Goal: Find specific page/section: Find specific page/section

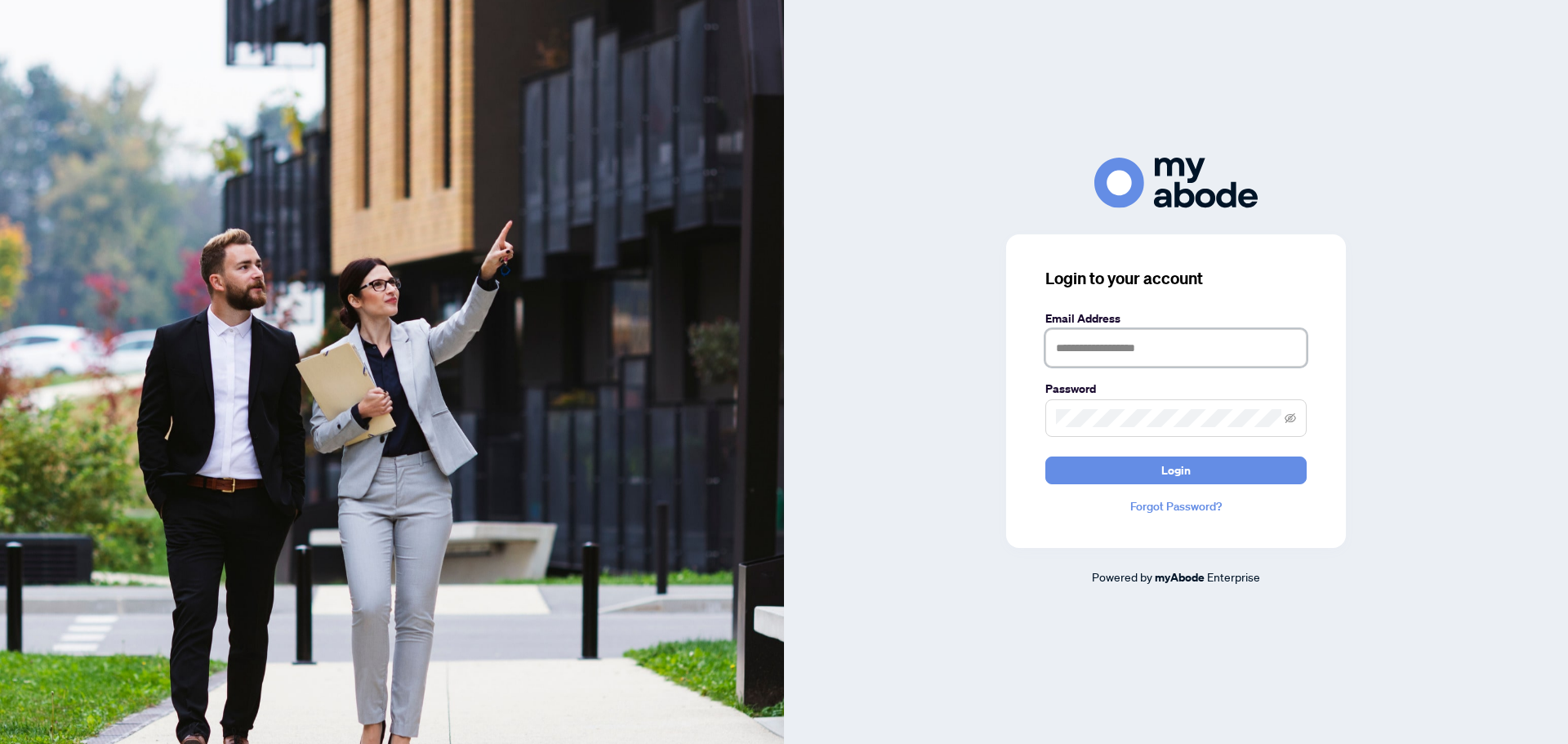
click at [1253, 344] on input "text" at bounding box center [1176, 348] width 261 height 38
type input "**********"
click at [1046, 457] on button "Login" at bounding box center [1176, 471] width 261 height 28
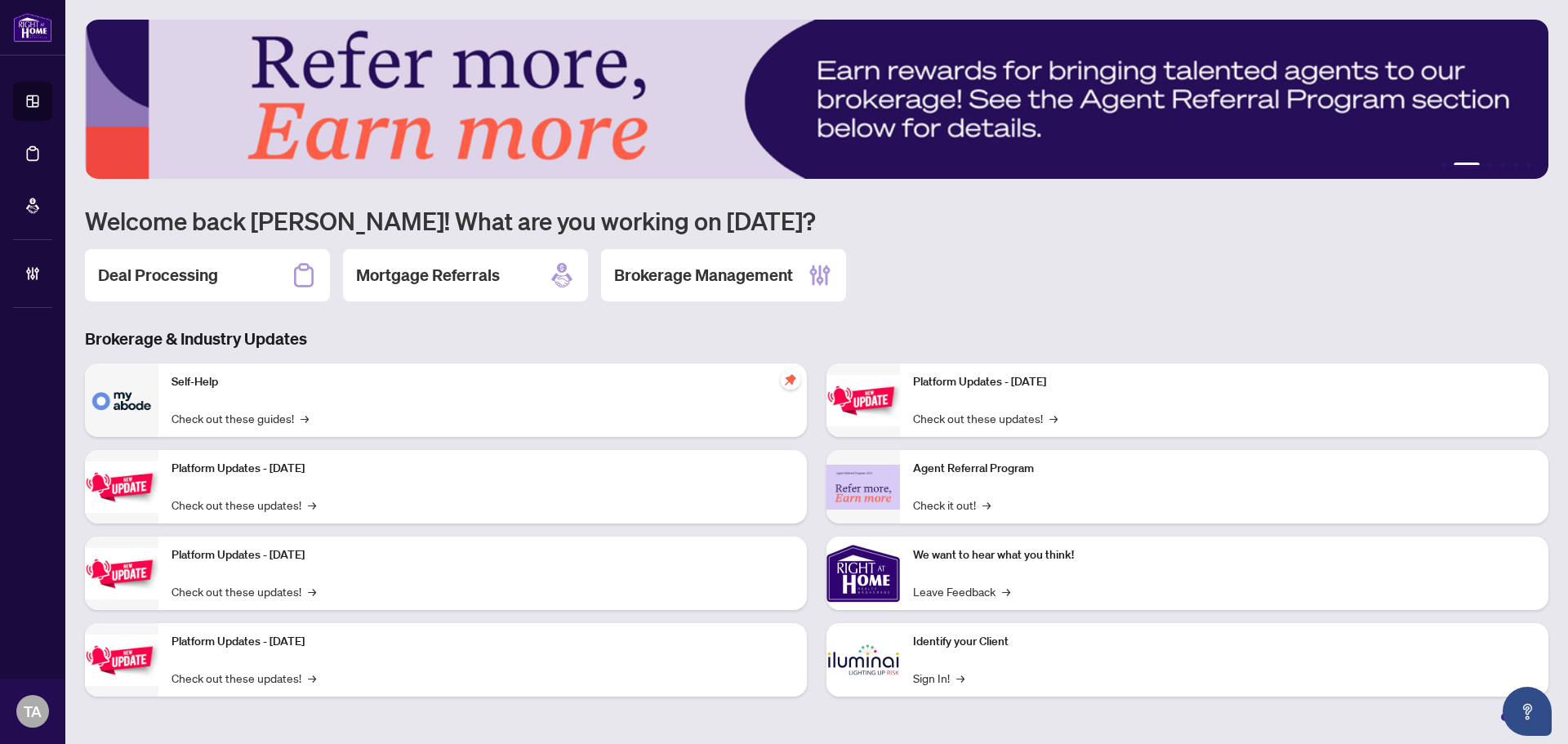
click at [1401, 264] on div "Deal Processing Mortgage Referrals Brokerage Management" at bounding box center [816, 275] width 1463 height 52
click at [293, 278] on icon at bounding box center [304, 275] width 26 height 26
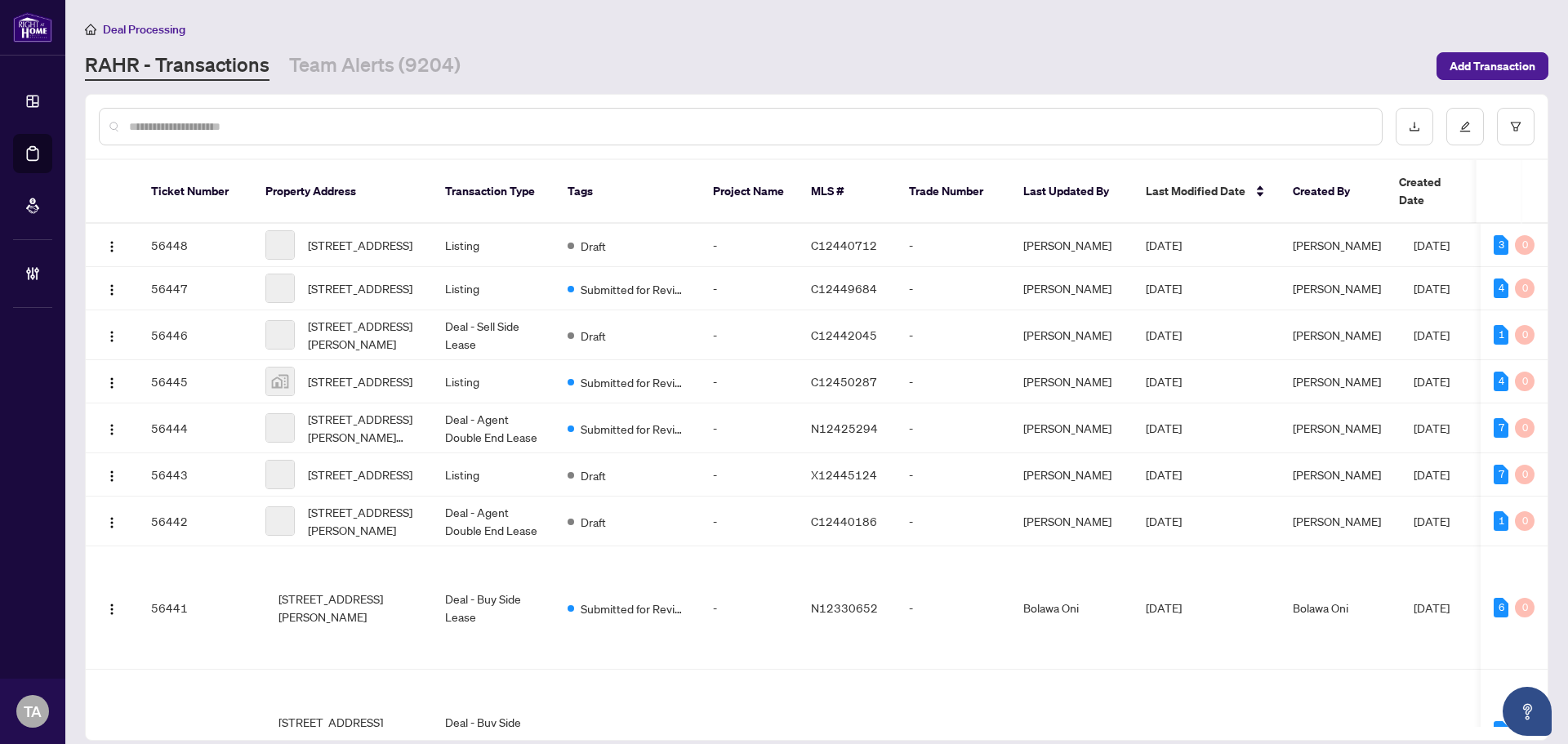
click at [611, 127] on input "text" at bounding box center [749, 127] width 1240 height 18
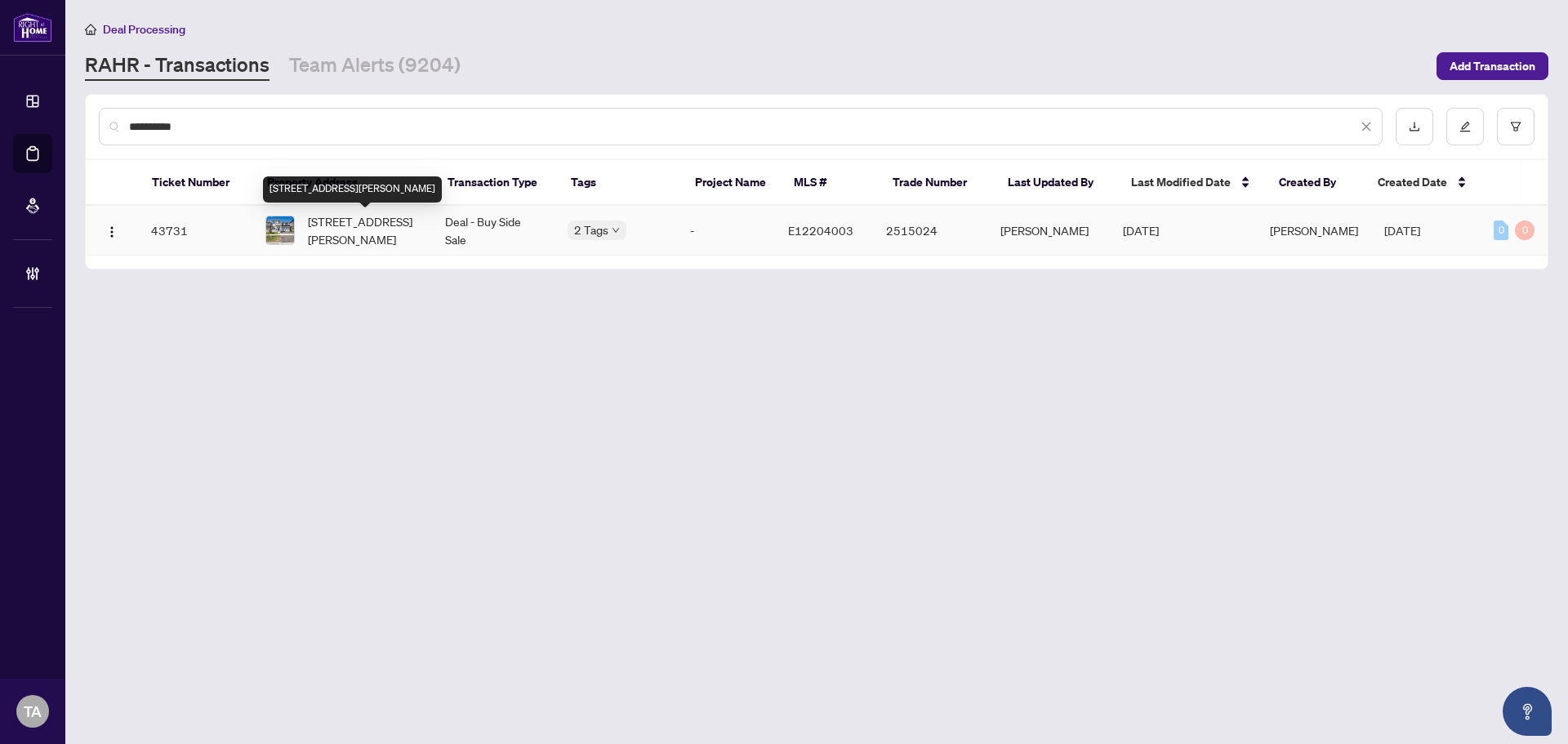
click at [373, 237] on span "3038 Hollyberry Tr, Pickering, Ontario L1X 0N5, Canada" at bounding box center [363, 230] width 111 height 36
click at [379, 120] on input "**********" at bounding box center [743, 127] width 1228 height 18
type input "*"
type input "**********"
click at [432, 229] on td "[STREET_ADDRESS]" at bounding box center [342, 230] width 179 height 50
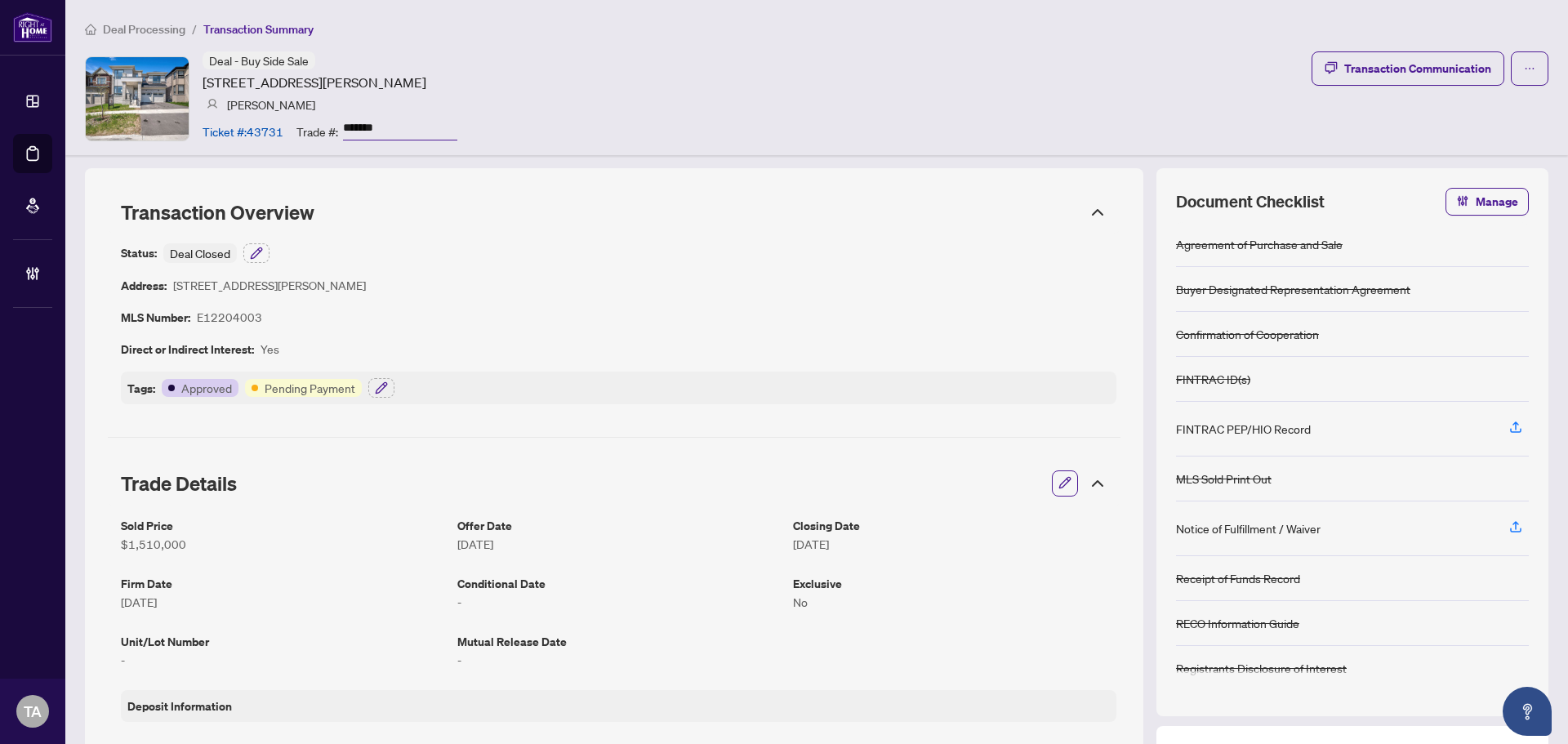
click at [225, 314] on article "E12204003" at bounding box center [229, 317] width 66 height 19
copy article "E12204003"
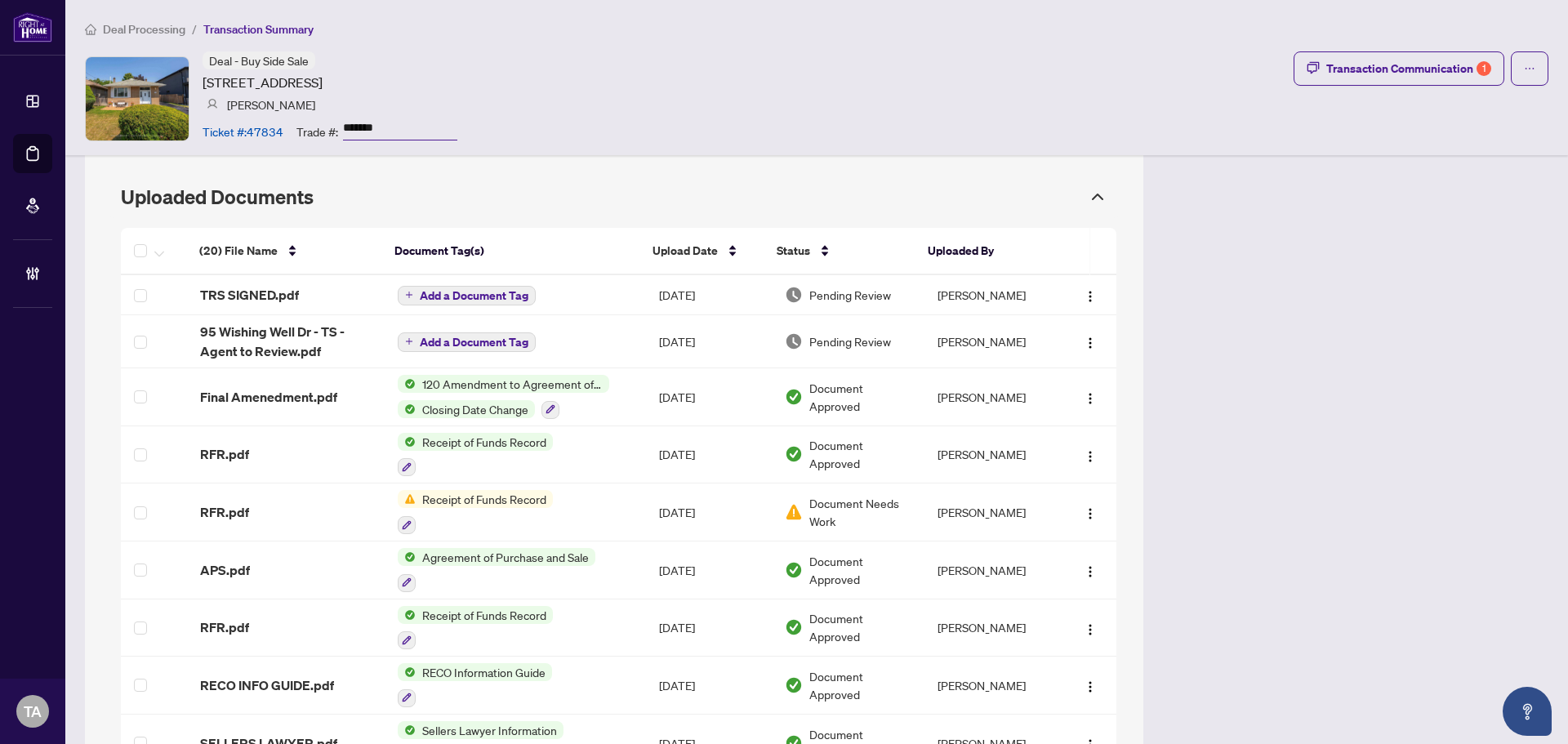
scroll to position [1526, 0]
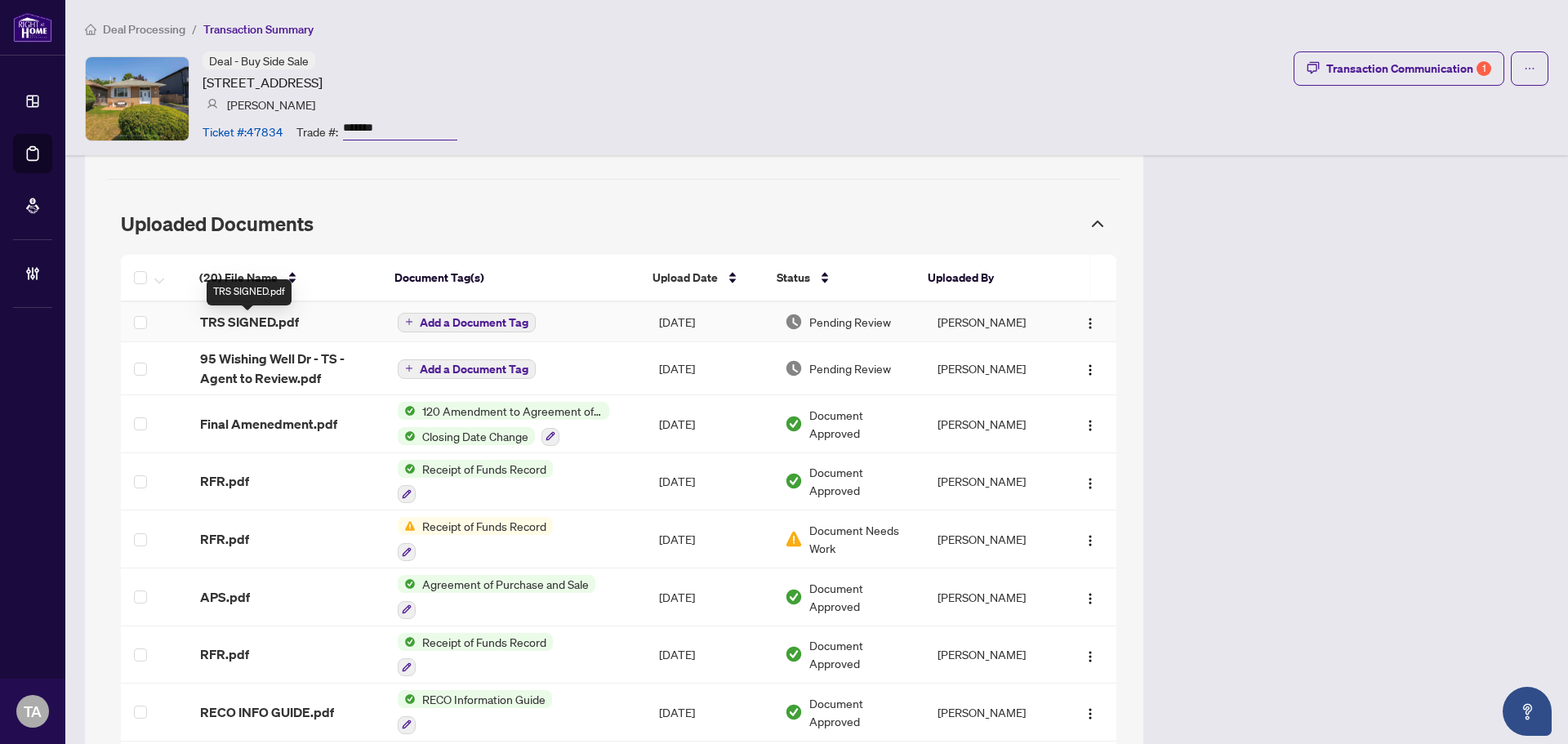
click at [262, 320] on span "TRS SIGNED.pdf" at bounding box center [249, 322] width 99 height 20
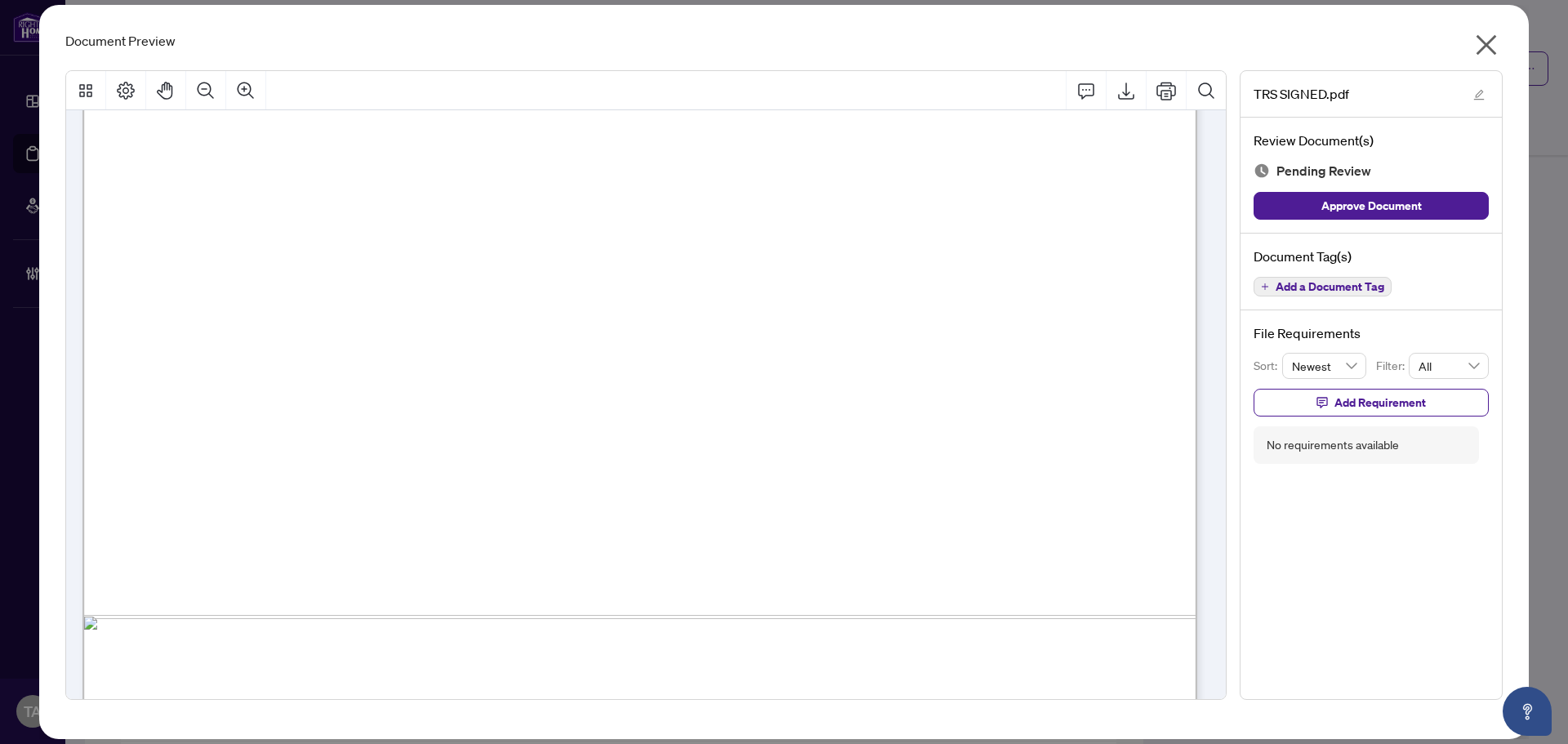
scroll to position [0, 0]
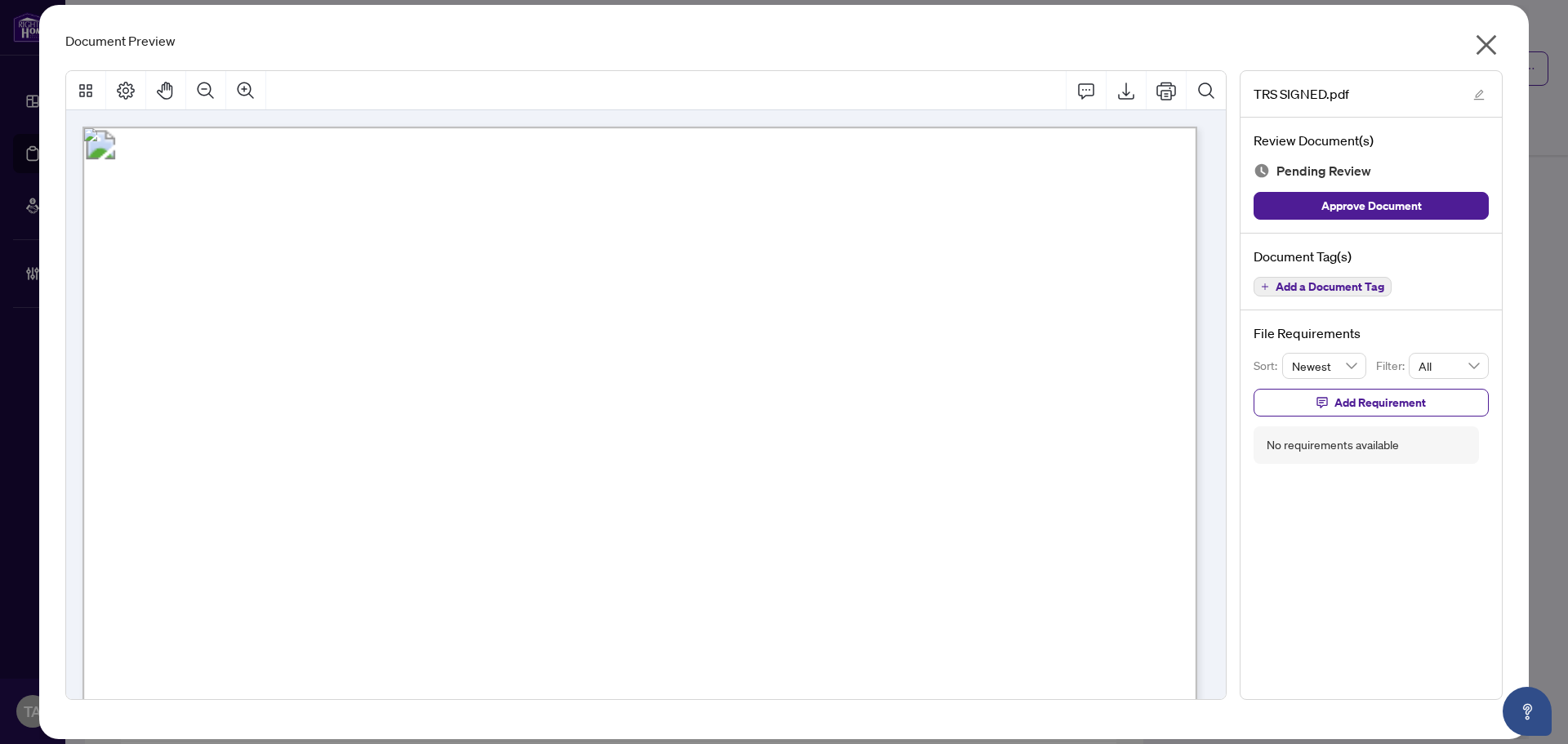
click at [1485, 39] on icon "close" at bounding box center [1486, 45] width 26 height 26
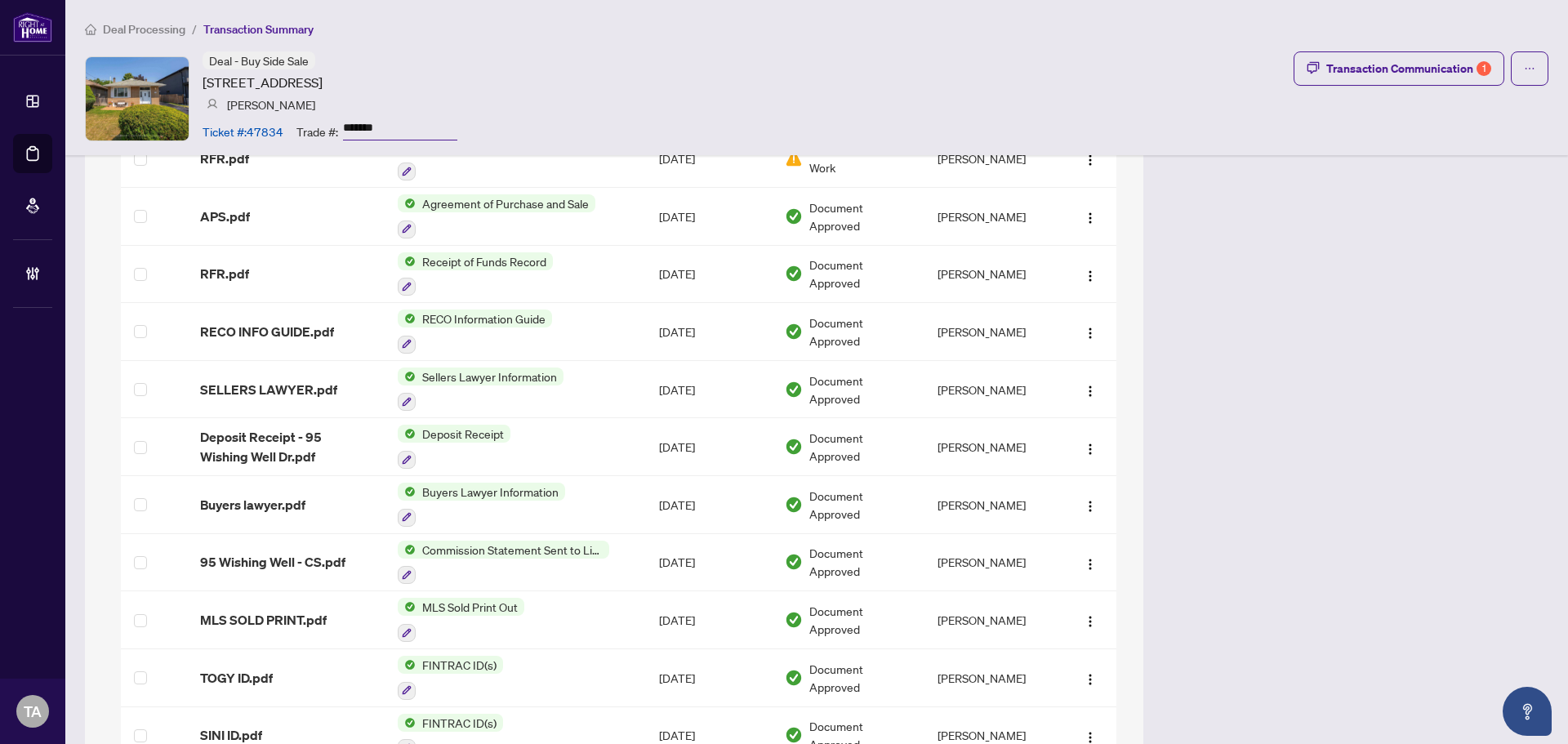
scroll to position [1716, 0]
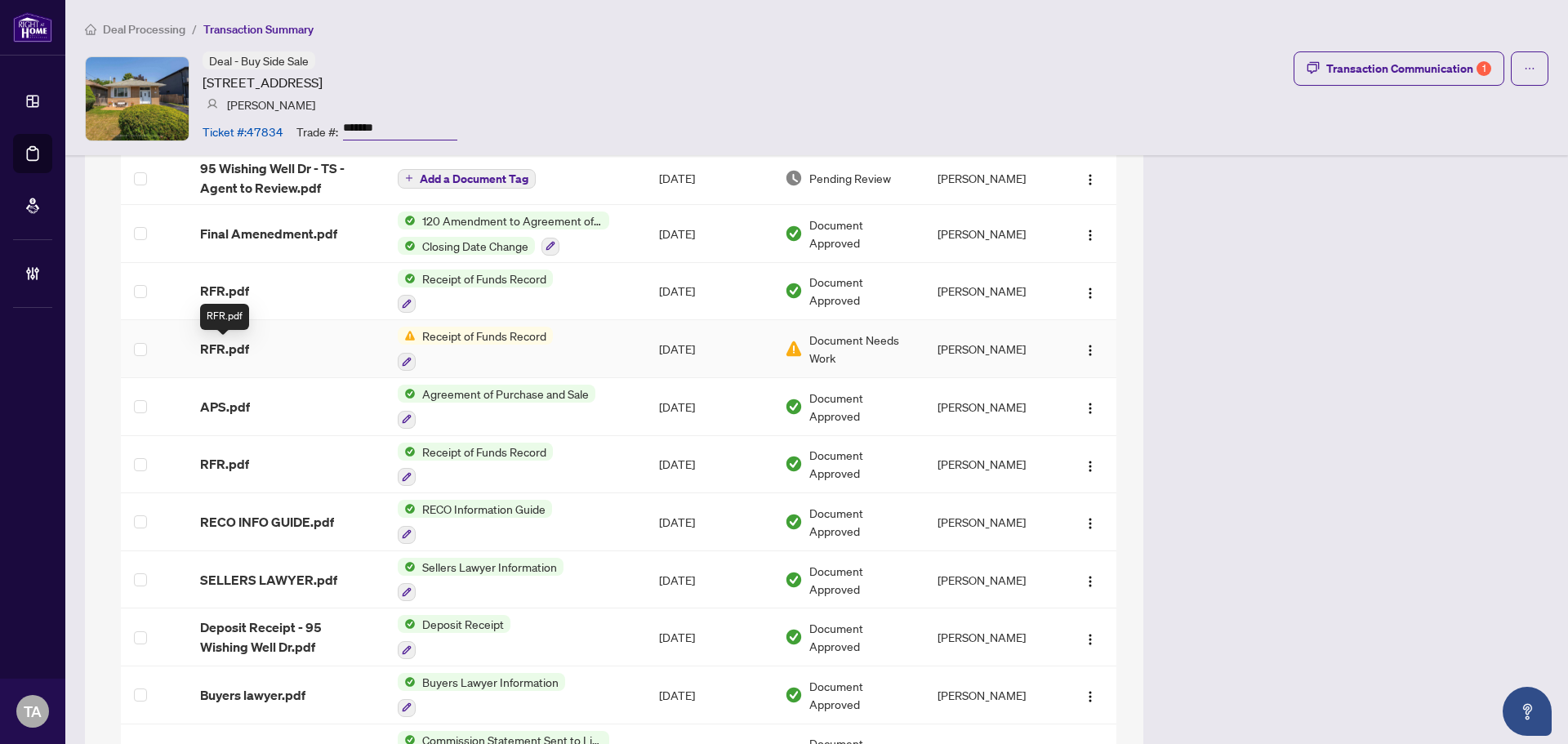
click at [239, 355] on span "RFR.pdf" at bounding box center [224, 349] width 49 height 20
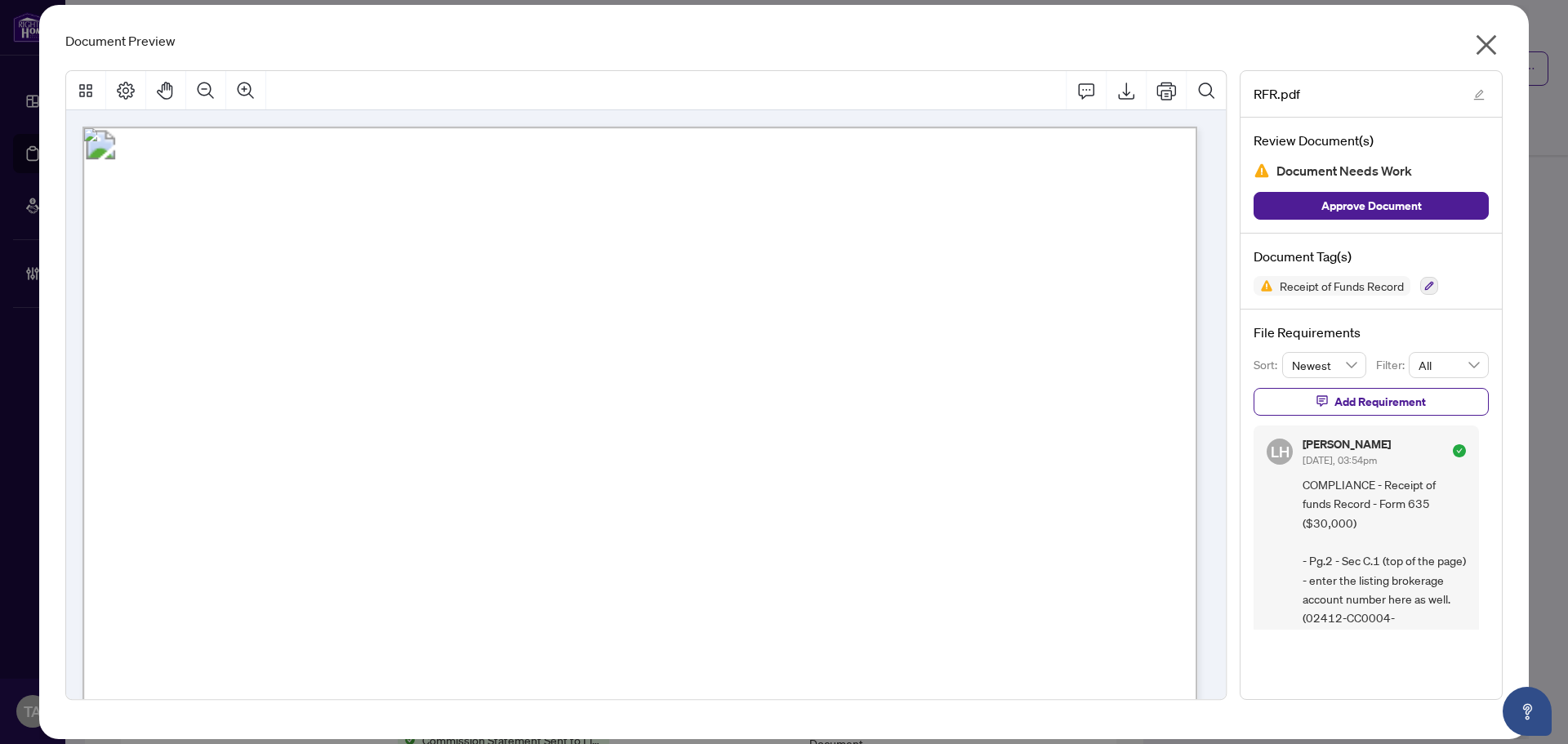
click at [1489, 47] on icon "close" at bounding box center [1486, 45] width 20 height 20
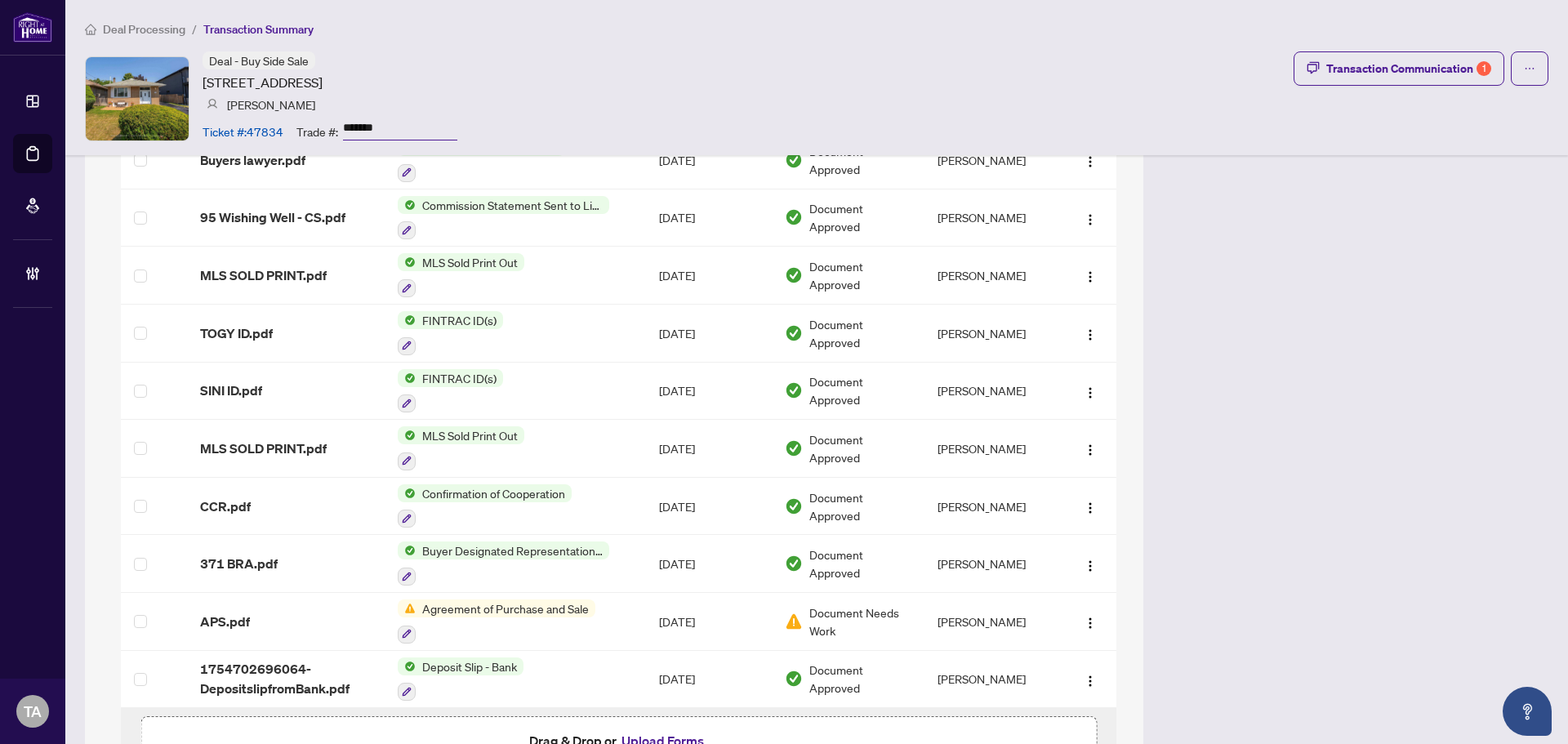
scroll to position [2288, 0]
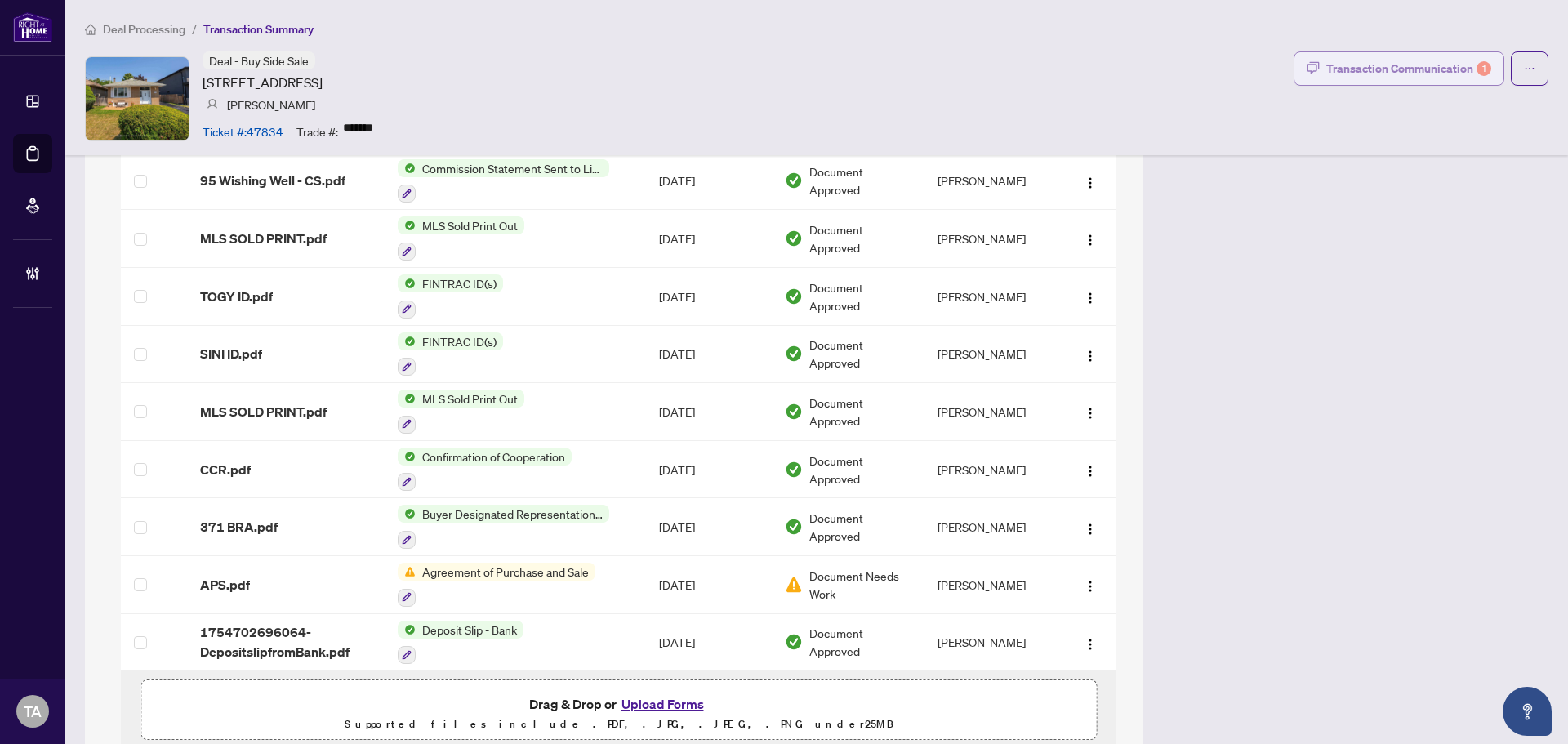
click at [1368, 64] on div "Transaction Communication 1" at bounding box center [1410, 69] width 165 height 26
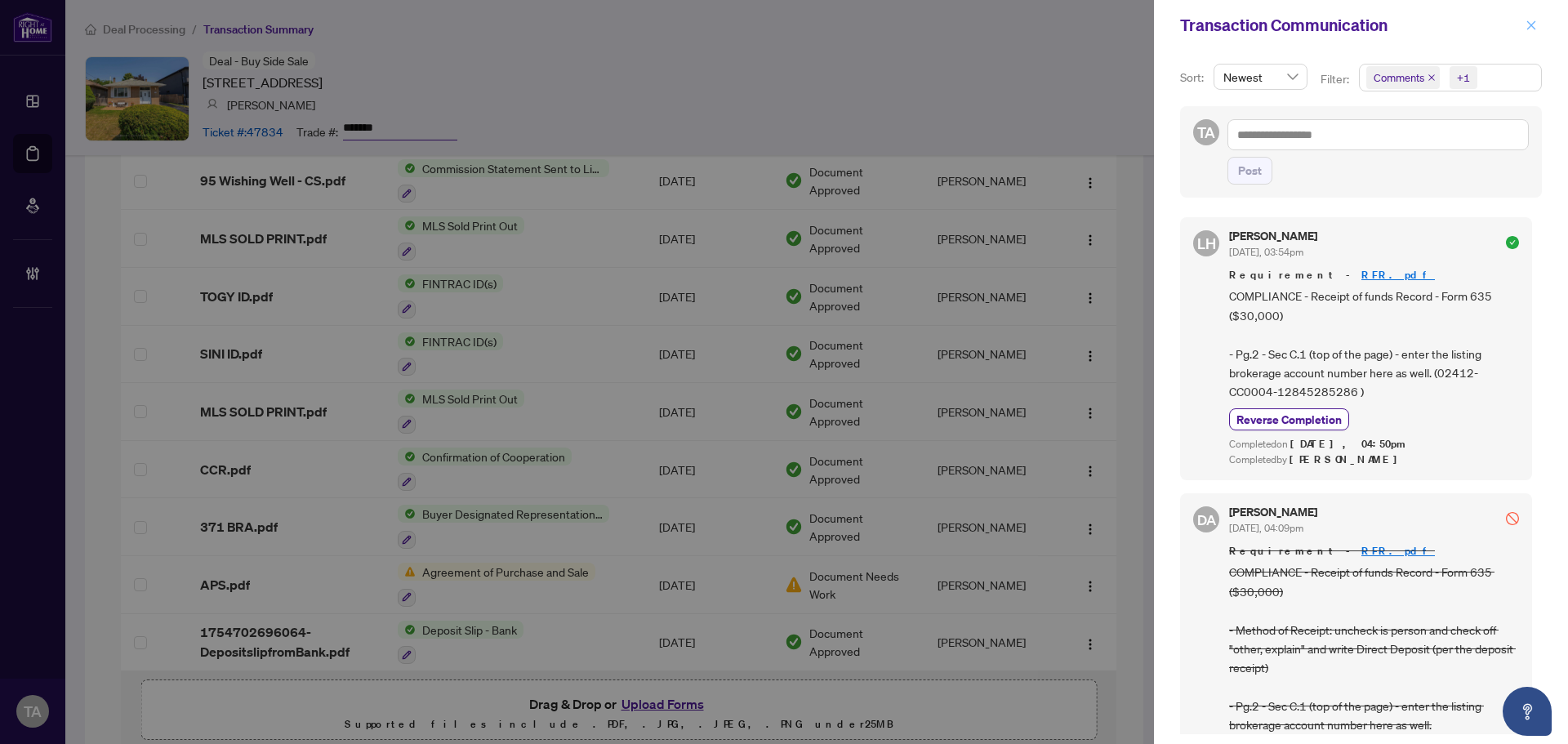
click at [1532, 28] on icon "close" at bounding box center [1531, 25] width 11 height 11
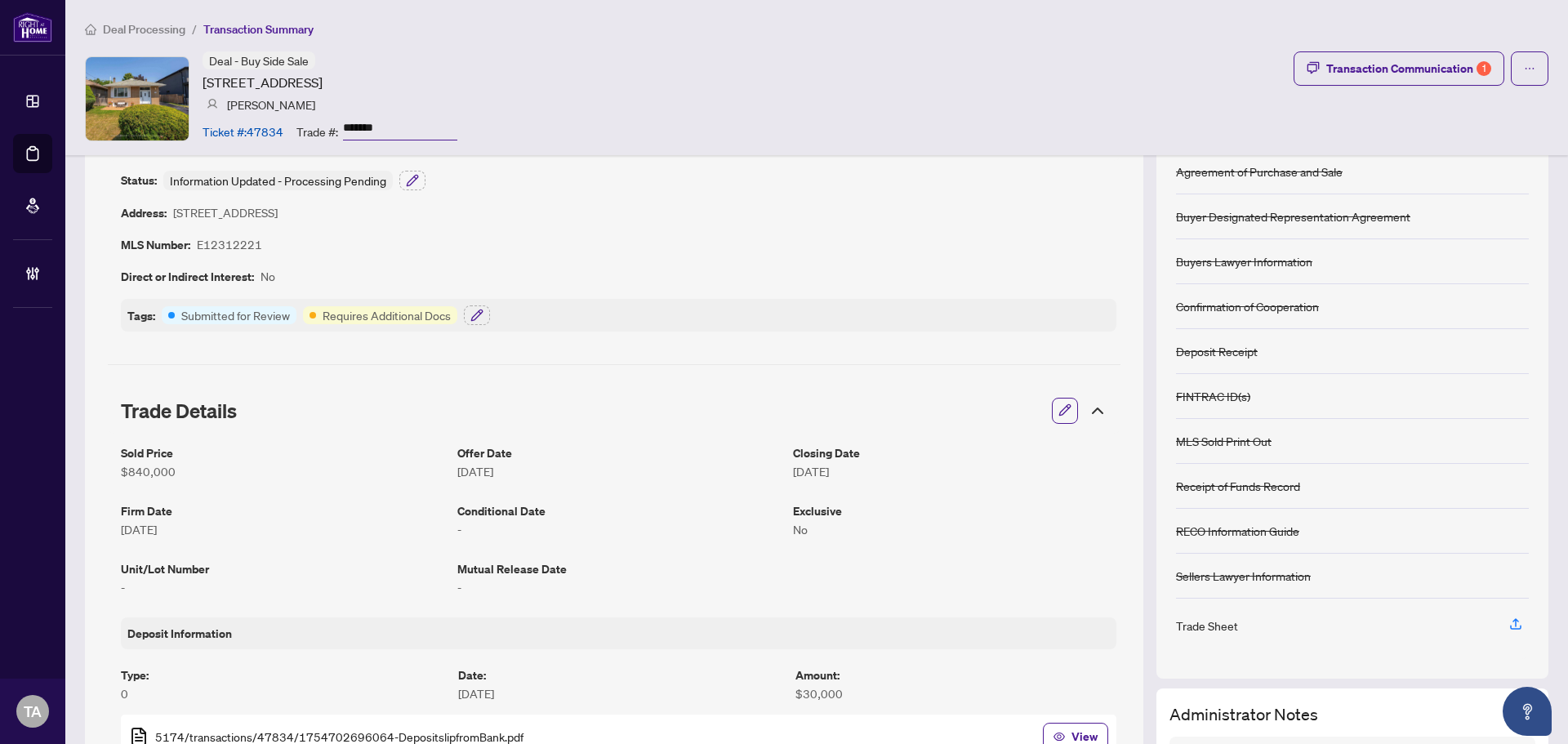
scroll to position [0, 0]
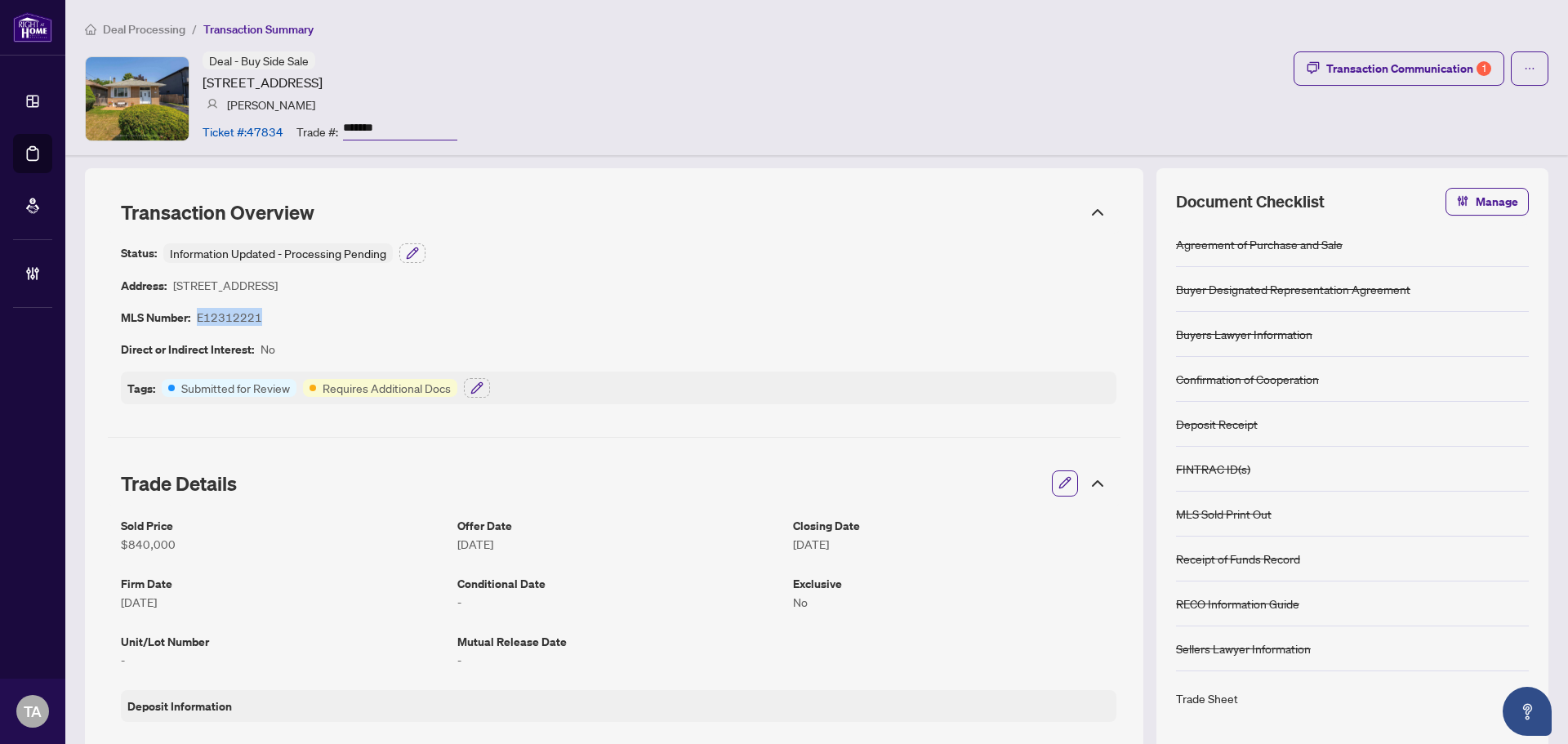
drag, startPoint x: 254, startPoint y: 319, endPoint x: 214, endPoint y: 311, distance: 40.8
click at [205, 321] on div "Status: Information Updated - Processing Pending Address: [STREET_ADDRESS] MLS …" at bounding box center [618, 323] width 996 height 161
click at [205, 318] on article "E12312221" at bounding box center [229, 317] width 66 height 19
drag, startPoint x: 198, startPoint y: 319, endPoint x: 240, endPoint y: 318, distance: 42.0
click at [255, 310] on div "Status: Information Updated - Processing Pending Address: [STREET_ADDRESS] MLS …" at bounding box center [618, 323] width 996 height 161
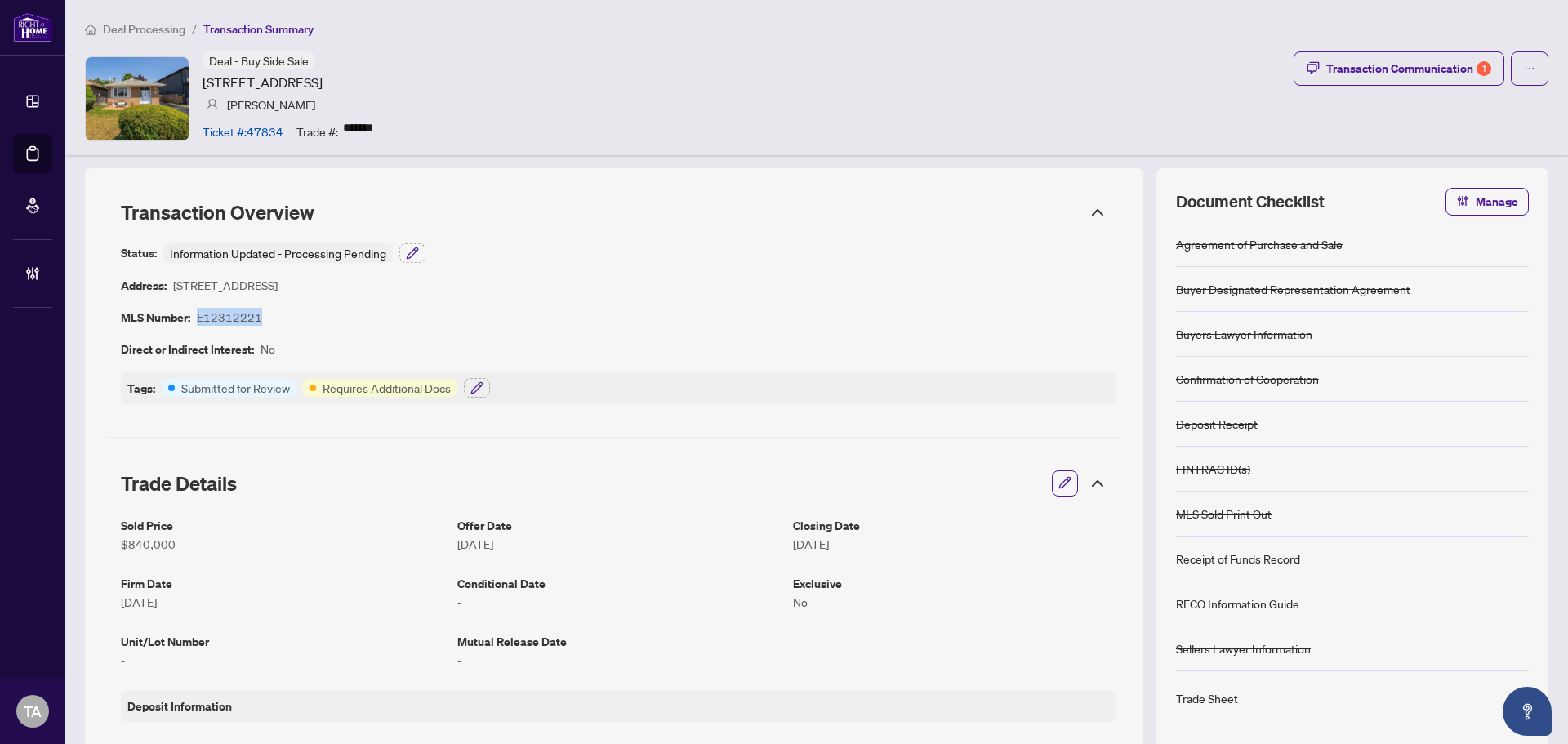
copy article "E12312221"
